Goal: Use online tool/utility: Utilize a website feature to perform a specific function

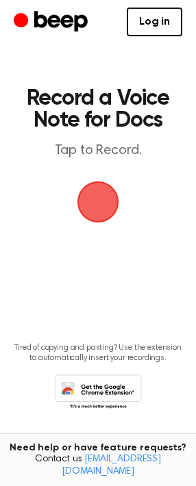
click at [88, 208] on span "button" at bounding box center [98, 202] width 38 height 38
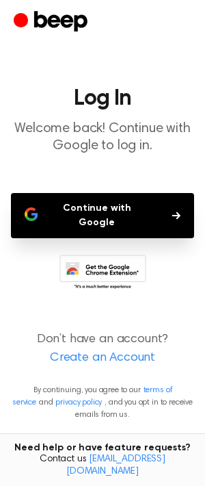
click at [88, 208] on button "Continue with Google" at bounding box center [102, 215] width 183 height 45
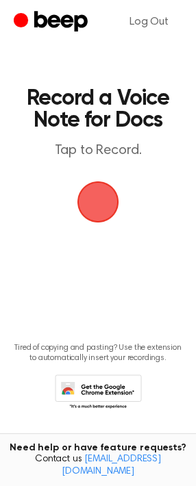
click at [103, 195] on span "button" at bounding box center [97, 201] width 57 height 57
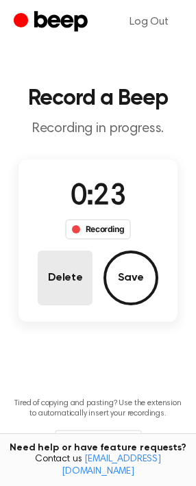
click at [69, 257] on button "Delete" at bounding box center [65, 277] width 55 height 55
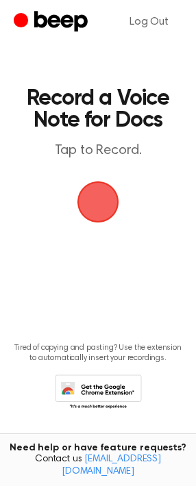
click at [91, 207] on span "button" at bounding box center [98, 202] width 64 height 64
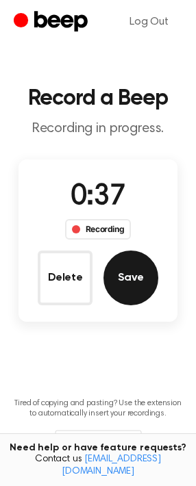
click at [116, 284] on button "Save" at bounding box center [130, 277] width 55 height 55
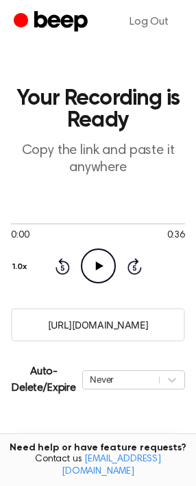
click at [87, 318] on input "[URL][DOMAIN_NAME]" at bounding box center [98, 325] width 174 height 34
click at [94, 269] on icon "Play Audio" at bounding box center [98, 265] width 35 height 35
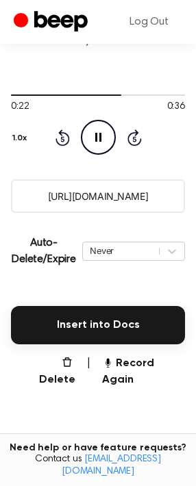
scroll to position [192, 0]
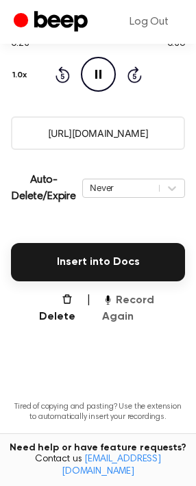
click at [133, 296] on button "Record Again" at bounding box center [143, 308] width 83 height 33
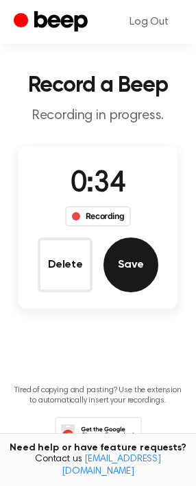
click at [135, 276] on button "Save" at bounding box center [130, 264] width 55 height 55
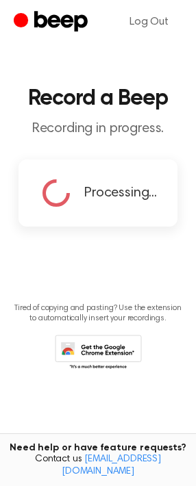
scroll to position [0, 0]
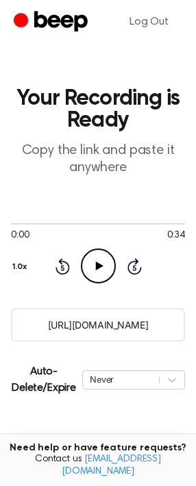
click at [120, 330] on input "[URL][DOMAIN_NAME]" at bounding box center [98, 325] width 174 height 34
click at [98, 265] on icon at bounding box center [99, 265] width 8 height 9
click at [105, 317] on input "[URL][DOMAIN_NAME]" at bounding box center [98, 325] width 174 height 34
